Goal: Complete application form

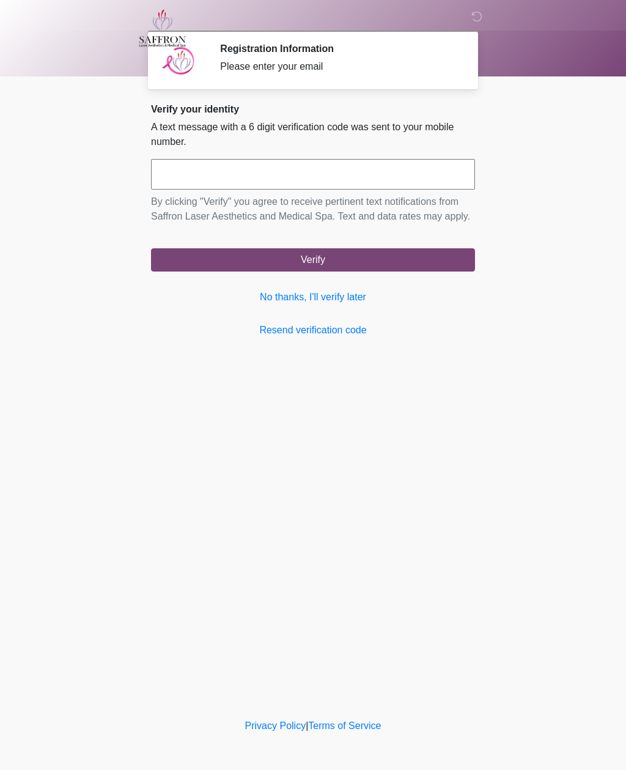
click at [381, 169] on input "text" at bounding box center [313, 174] width 324 height 31
type input "******"
click at [378, 272] on button "Verify" at bounding box center [313, 259] width 324 height 23
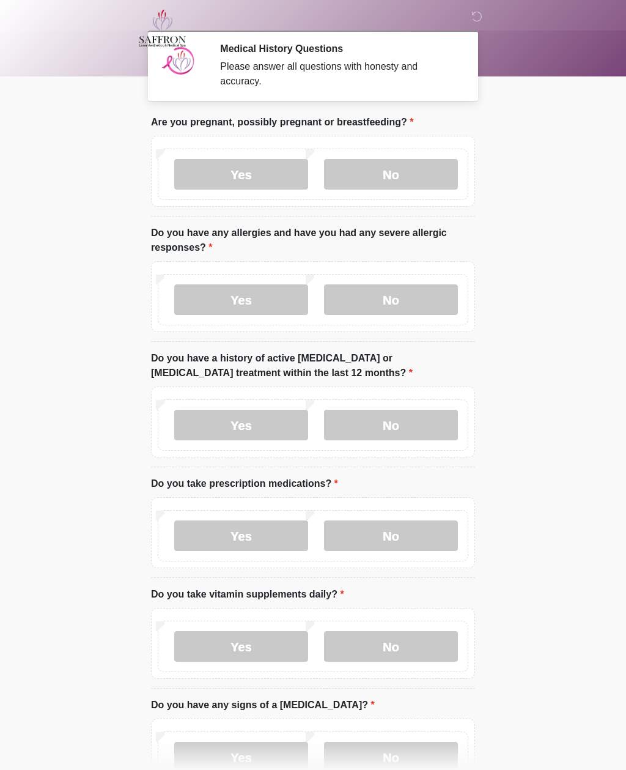
click at [432, 179] on label "No" at bounding box center [391, 174] width 134 height 31
click at [408, 302] on label "No" at bounding box center [391, 299] width 134 height 31
click at [419, 428] on label "No" at bounding box center [391, 425] width 134 height 31
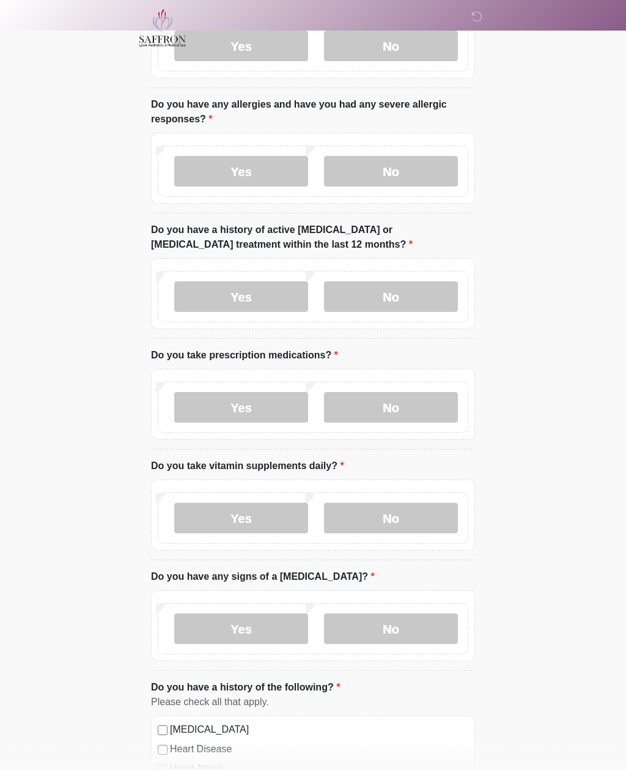
scroll to position [128, 0]
click at [401, 402] on label "No" at bounding box center [391, 407] width 134 height 31
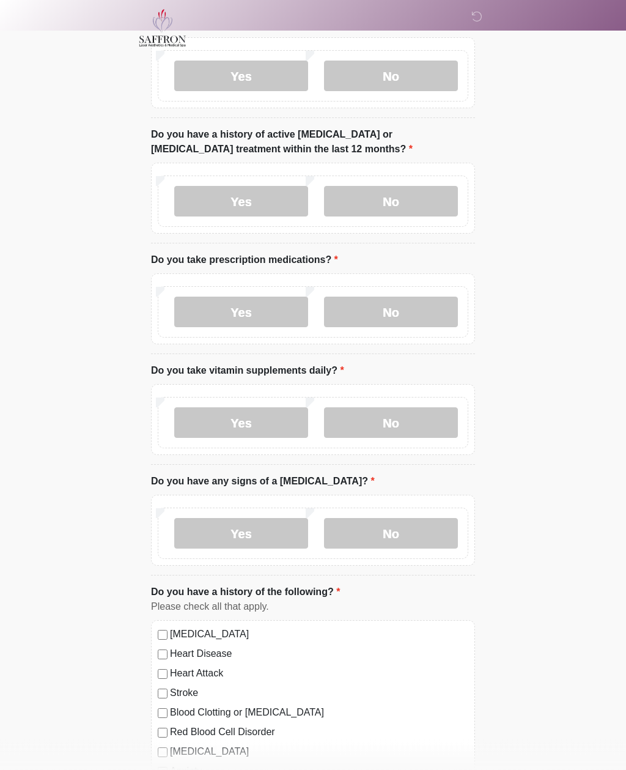
scroll to position [224, 0]
click at [256, 424] on label "Yes" at bounding box center [241, 422] width 134 height 31
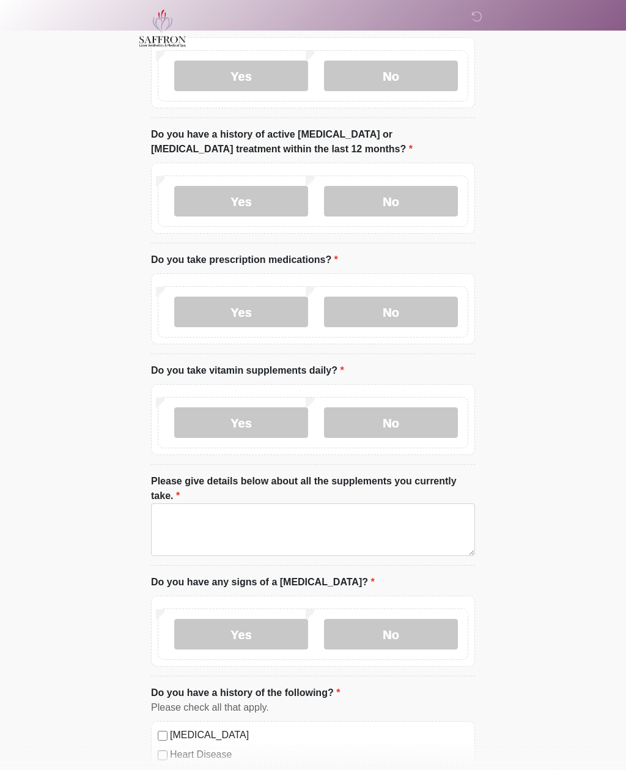
click at [267, 424] on label "Yes" at bounding box center [241, 422] width 134 height 31
click at [405, 423] on label "No" at bounding box center [391, 422] width 134 height 31
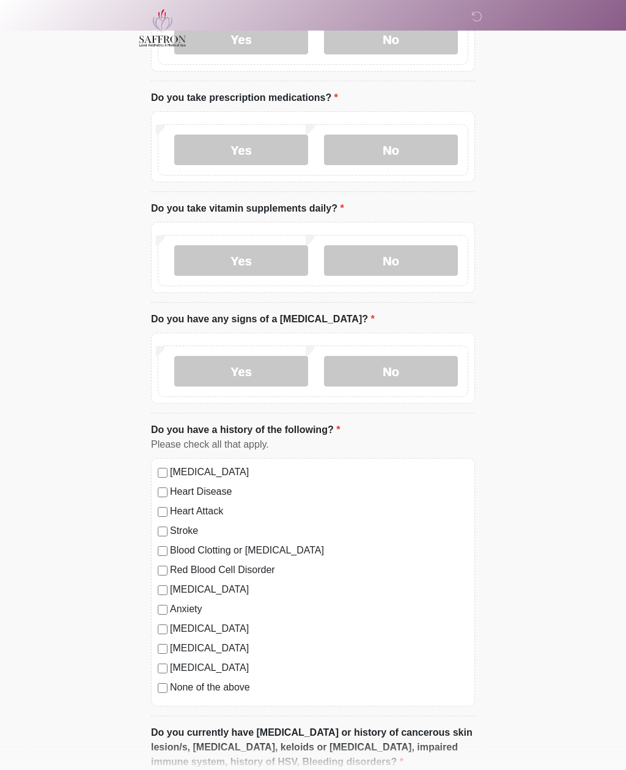
scroll to position [386, 0]
click at [409, 372] on label "No" at bounding box center [391, 371] width 134 height 31
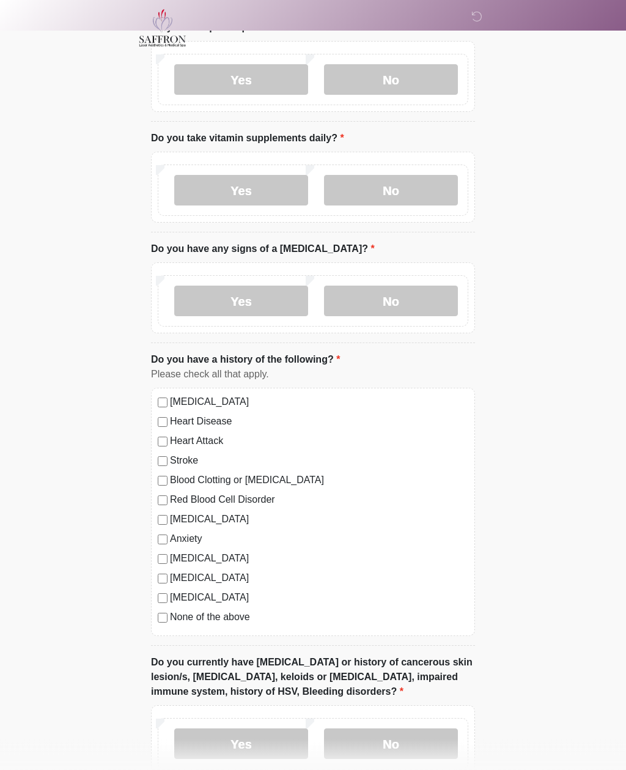
scroll to position [456, 0]
click at [399, 741] on label "No" at bounding box center [391, 743] width 134 height 31
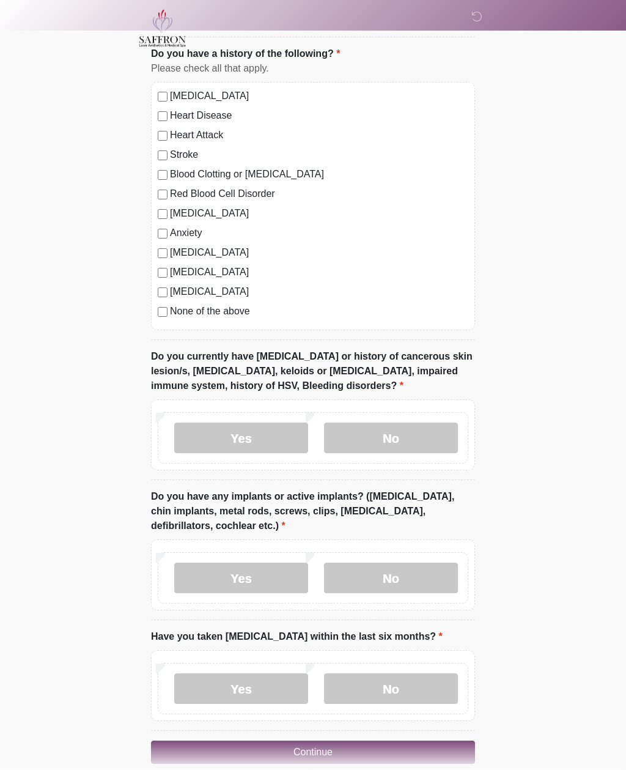
scroll to position [780, 0]
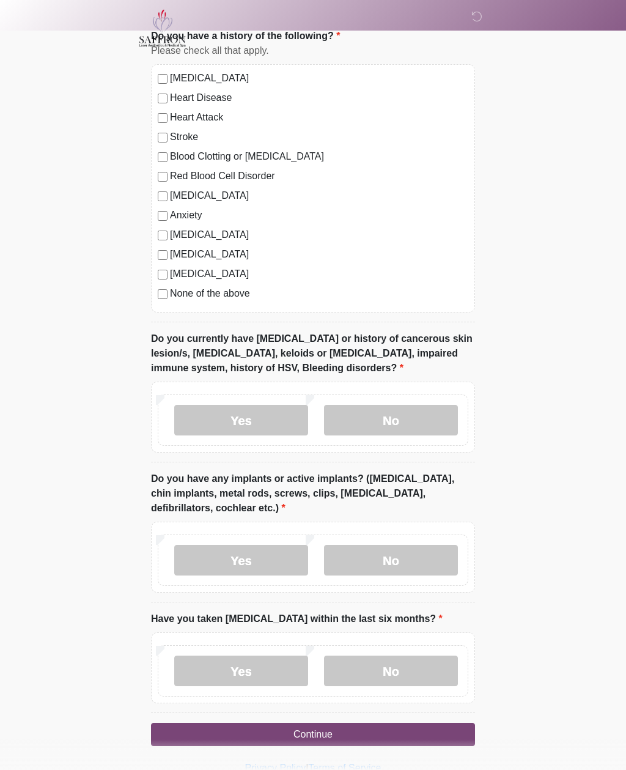
click at [417, 555] on label "No" at bounding box center [391, 560] width 134 height 31
click at [420, 667] on label "No" at bounding box center [391, 671] width 134 height 31
click at [401, 729] on button "Continue" at bounding box center [313, 734] width 324 height 23
click at [321, 735] on button "Continue" at bounding box center [313, 734] width 324 height 23
click at [323, 737] on button "Continue" at bounding box center [313, 734] width 324 height 23
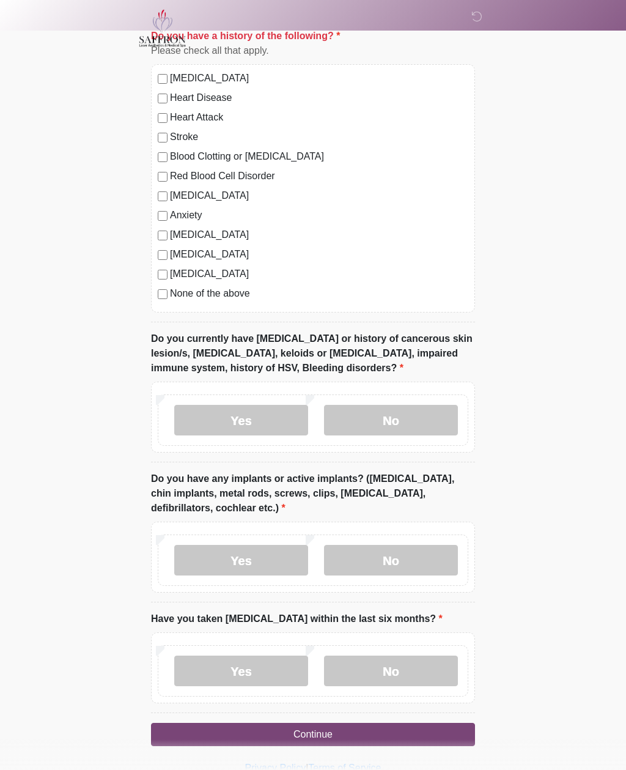
click at [357, 735] on button "Continue" at bounding box center [313, 734] width 324 height 23
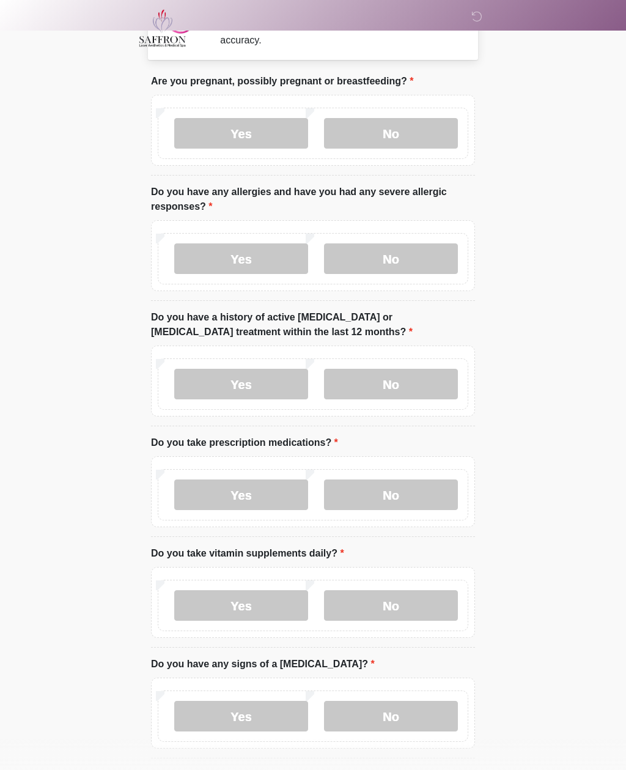
scroll to position [0, 0]
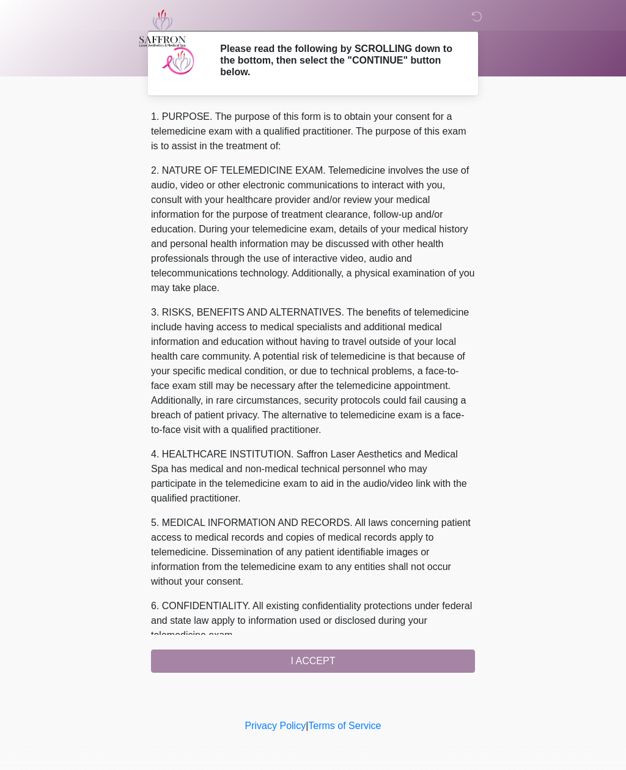
click at [360, 659] on div "1. PURPOSE. The purpose of this form is to obtain your consent for a telemedici…" at bounding box center [313, 390] width 324 height 563
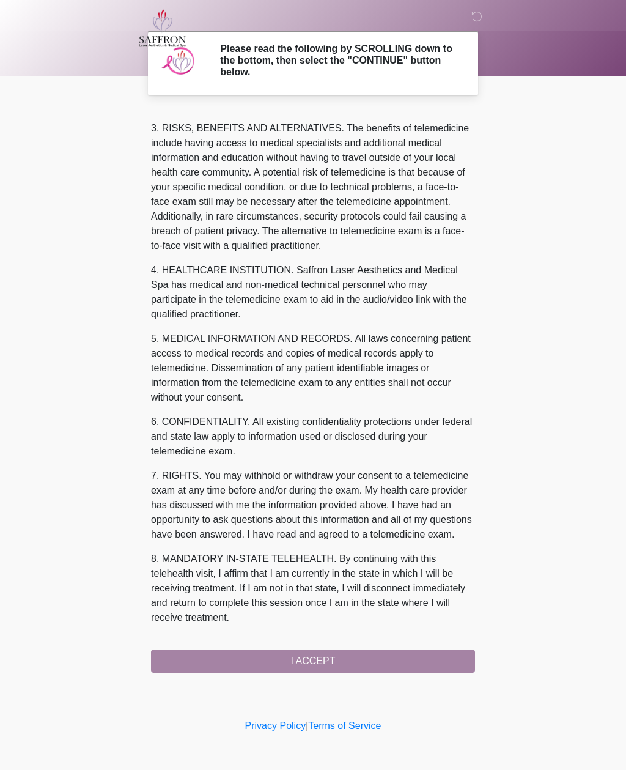
scroll to position [199, 0]
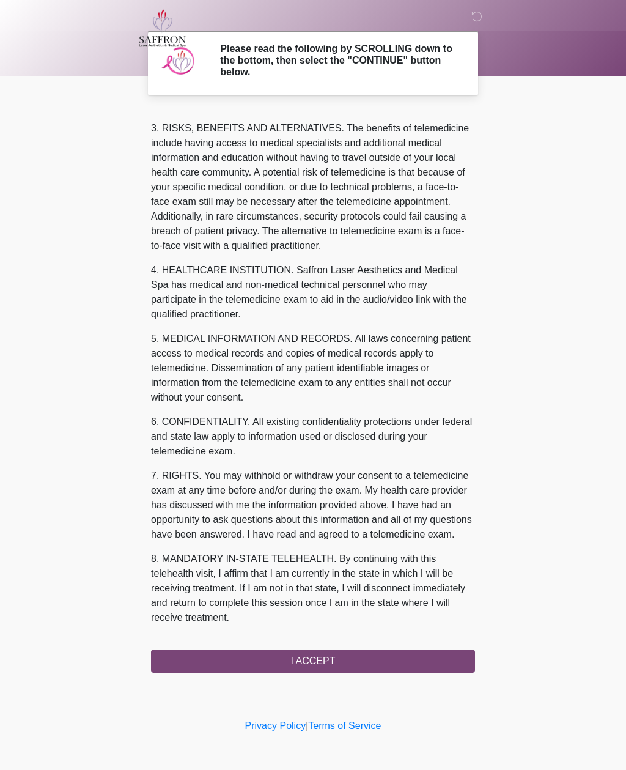
click at [331, 661] on button "I ACCEPT" at bounding box center [313, 661] width 324 height 23
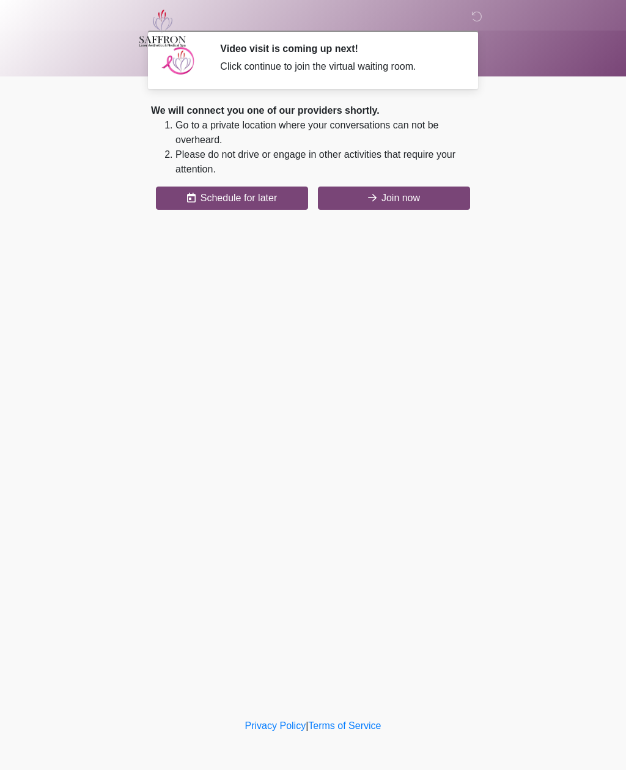
click at [428, 201] on button "Join now" at bounding box center [394, 198] width 152 height 23
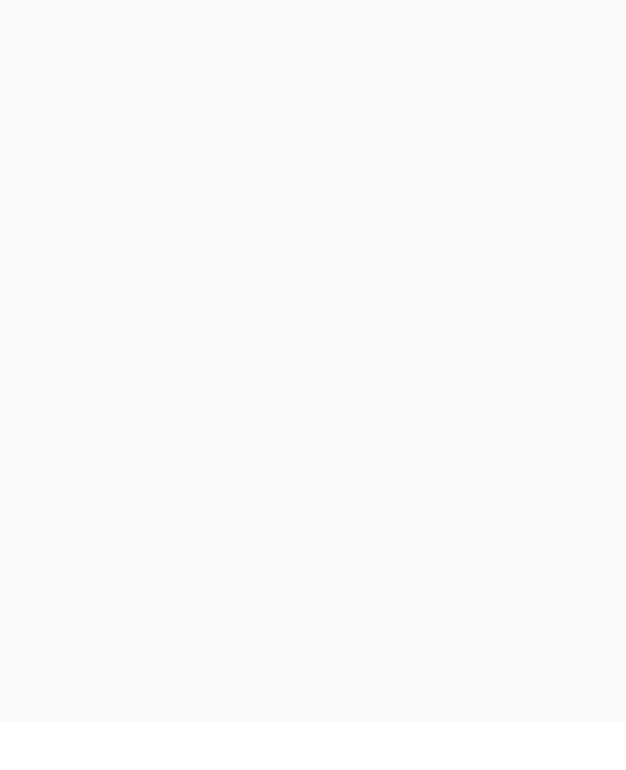
scroll to position [4, 0]
